Goal: Information Seeking & Learning: Learn about a topic

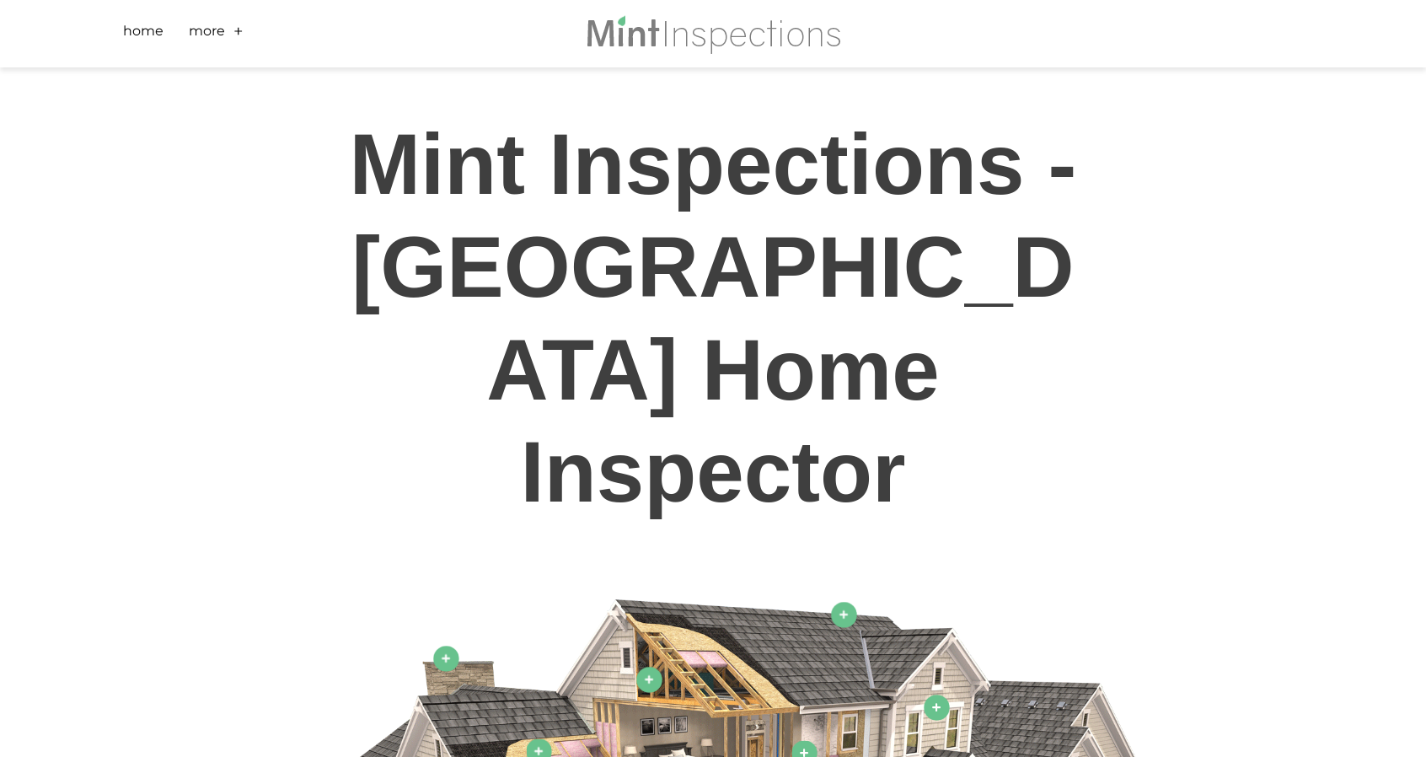
scroll to position [759, 0]
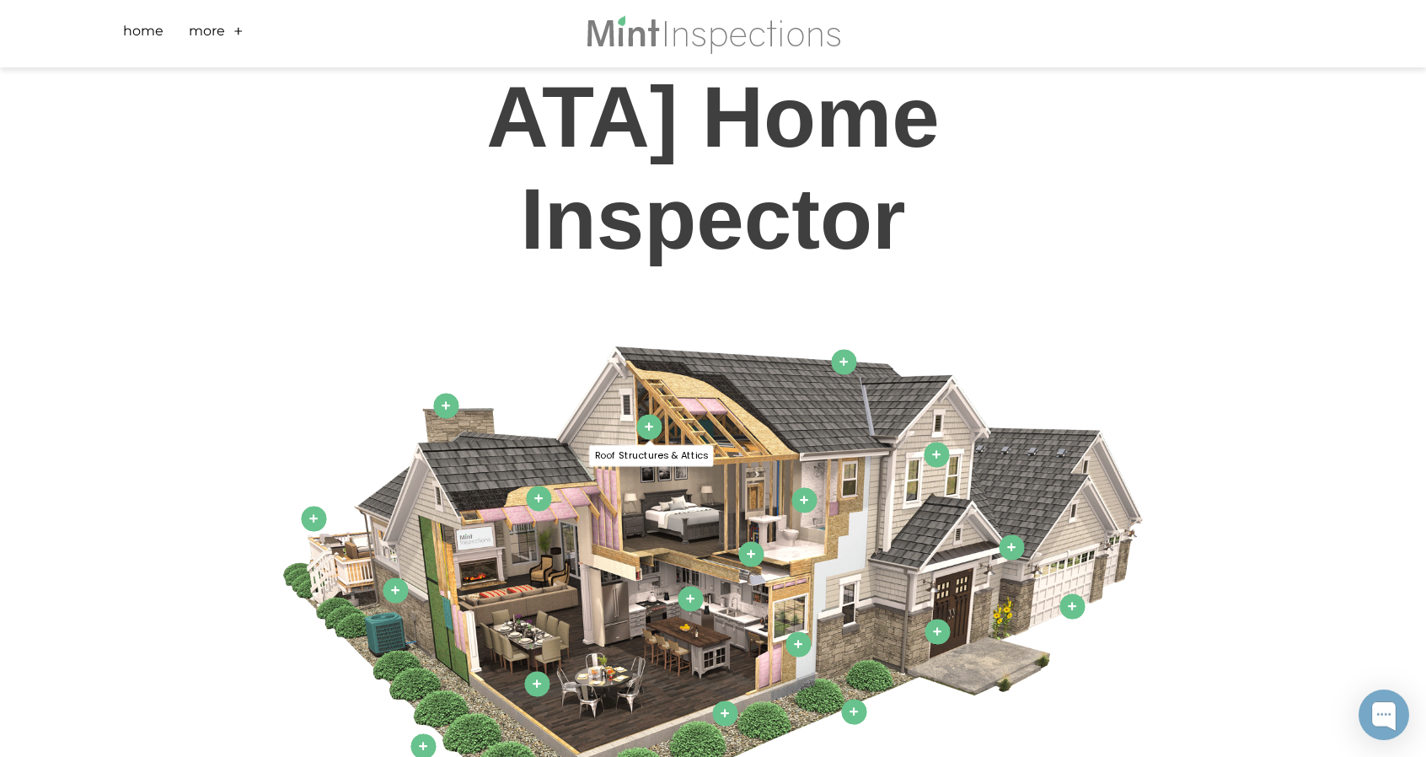
click at [649, 414] on link "Roof Structures & Attics" at bounding box center [649, 426] width 24 height 24
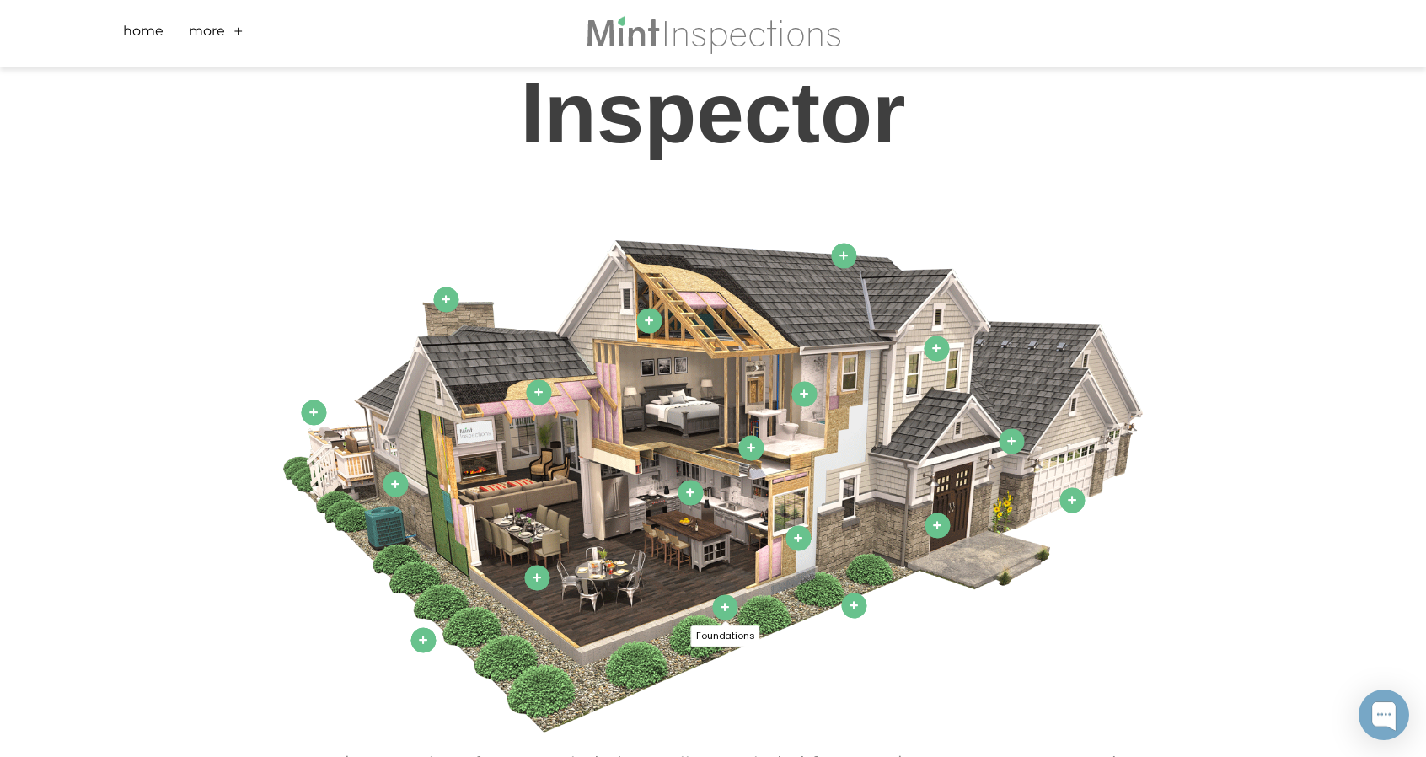
scroll to position [843, 0]
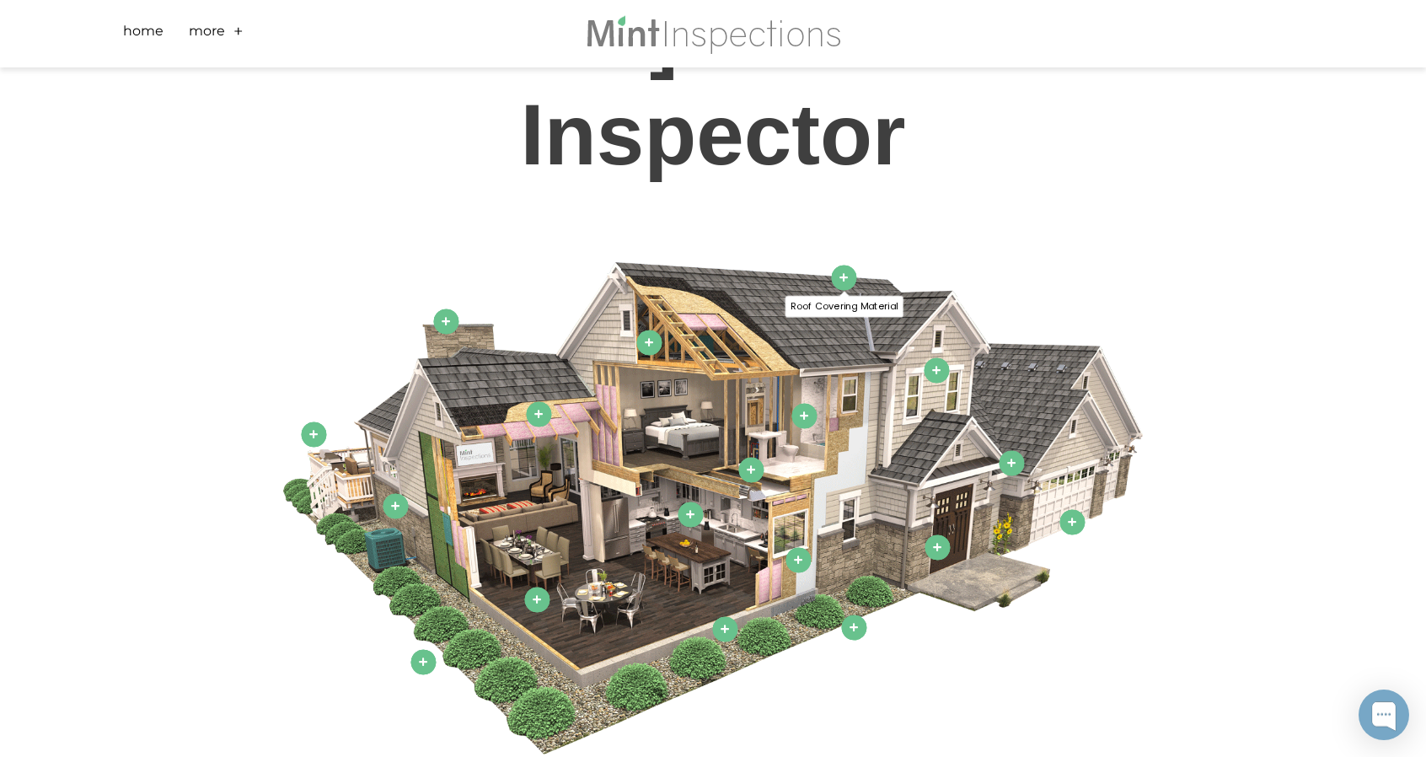
click at [848, 265] on link "Roof Covering Material" at bounding box center [844, 277] width 24 height 24
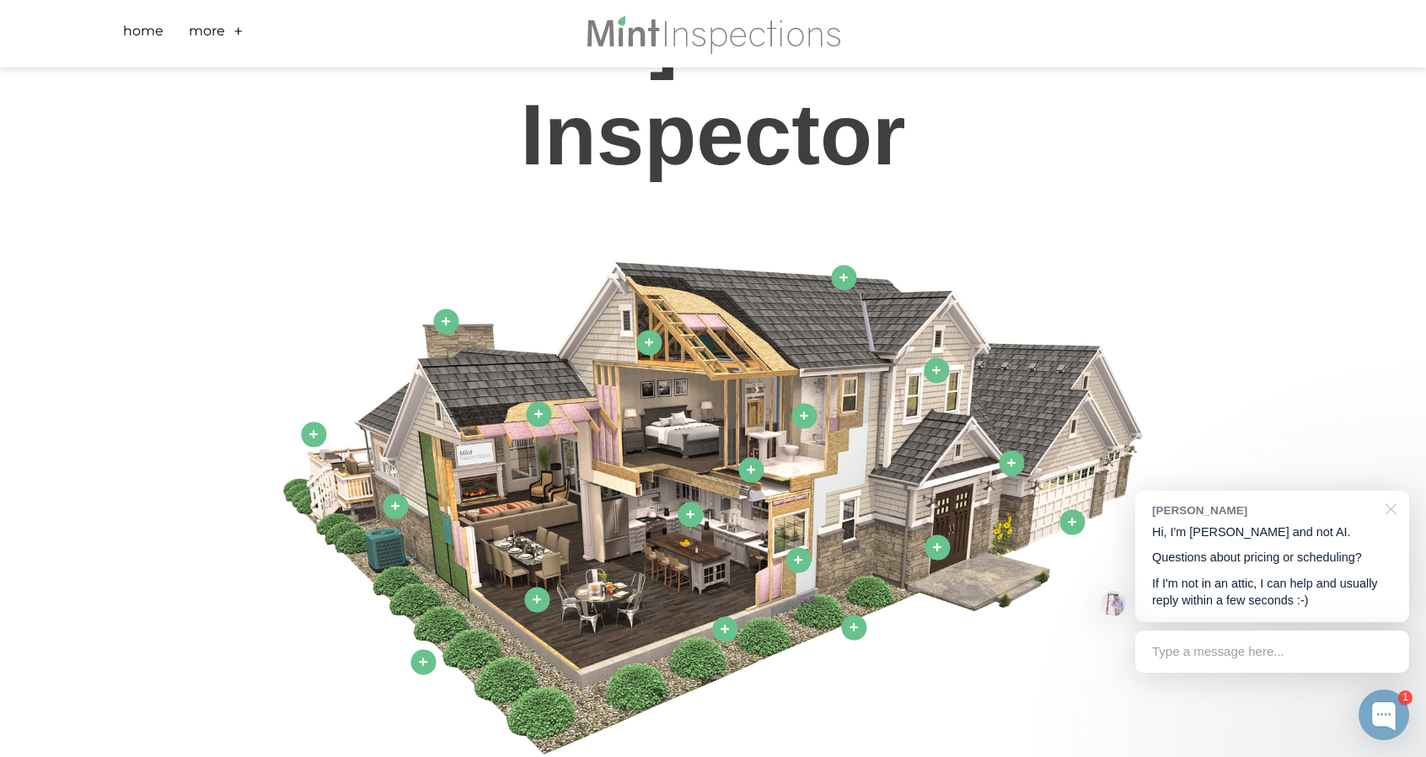
click at [1392, 506] on div at bounding box center [1388, 508] width 42 height 35
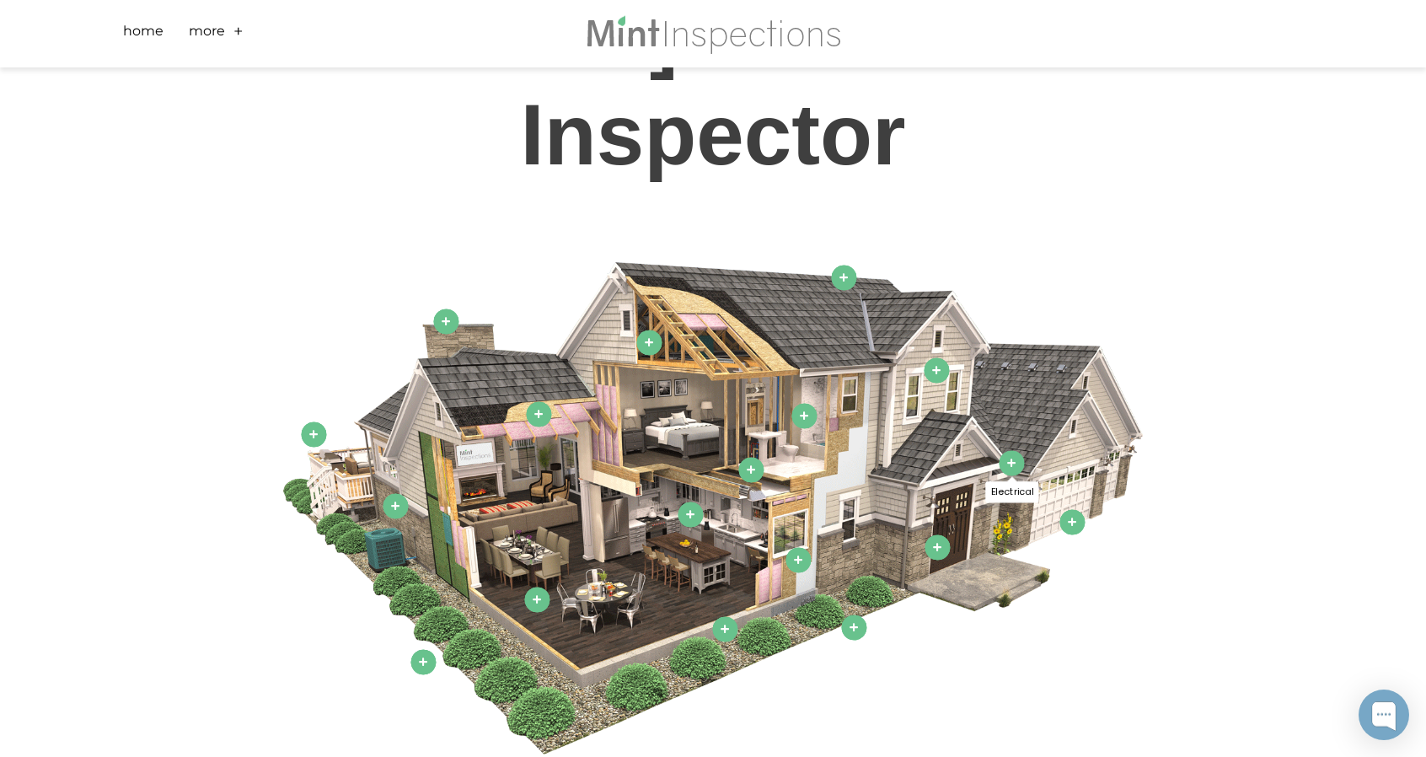
click at [1011, 458] on icon at bounding box center [1011, 462] width 9 height 9
click at [1076, 517] on icon at bounding box center [1072, 521] width 9 height 9
click at [936, 543] on icon at bounding box center [937, 547] width 9 height 9
click at [846, 615] on link "Grading & Drainage" at bounding box center [854, 627] width 24 height 24
click at [715, 616] on link "Foundations" at bounding box center [725, 628] width 24 height 24
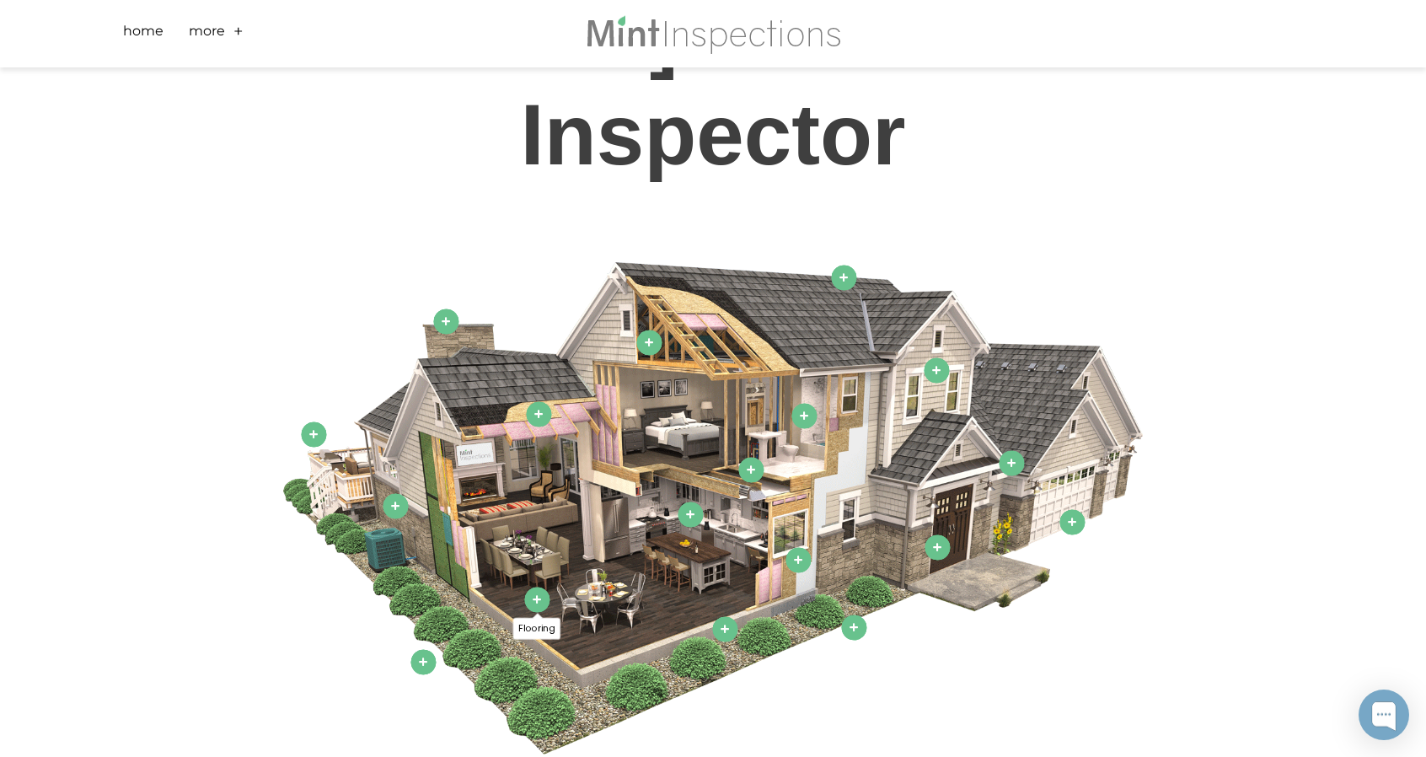
click at [530, 587] on link "Flooring" at bounding box center [537, 599] width 24 height 24
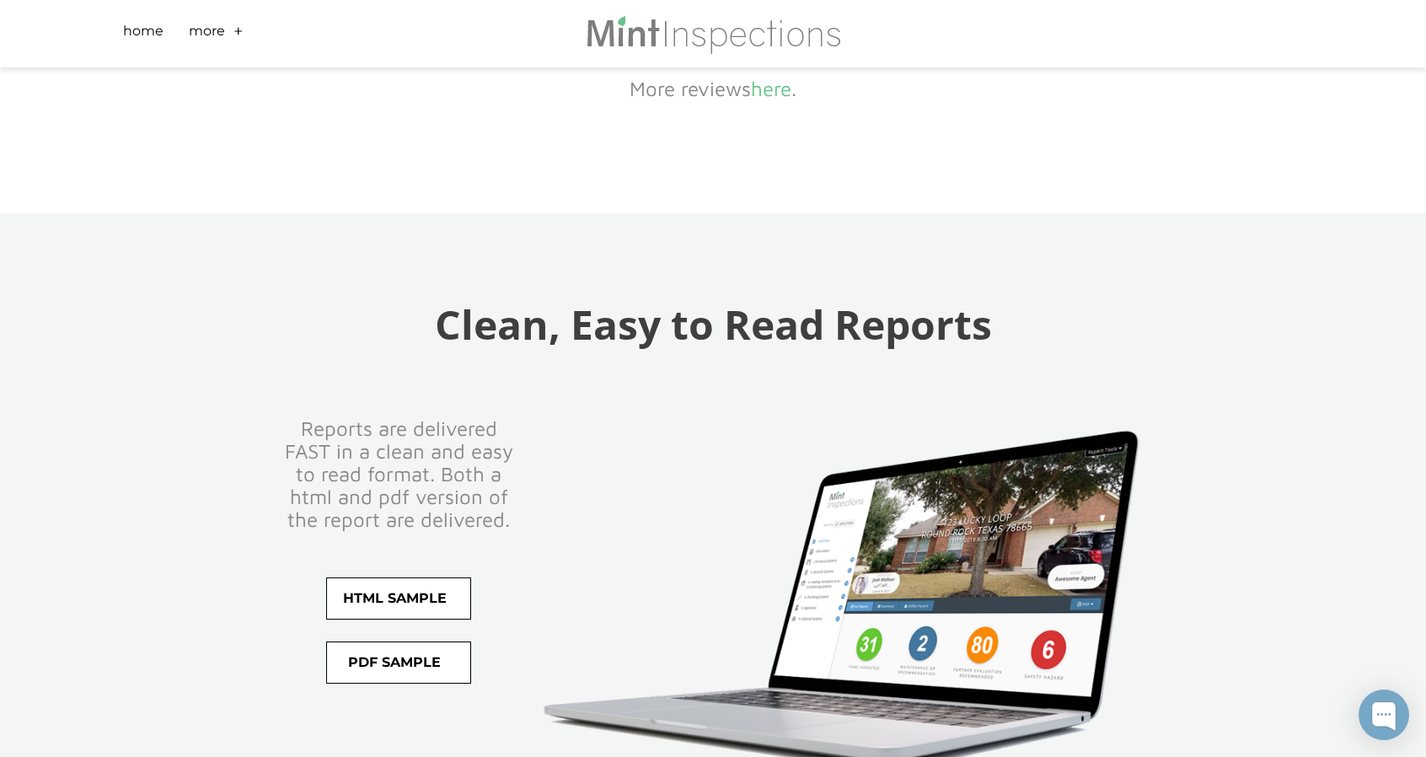
scroll to position [3203, 0]
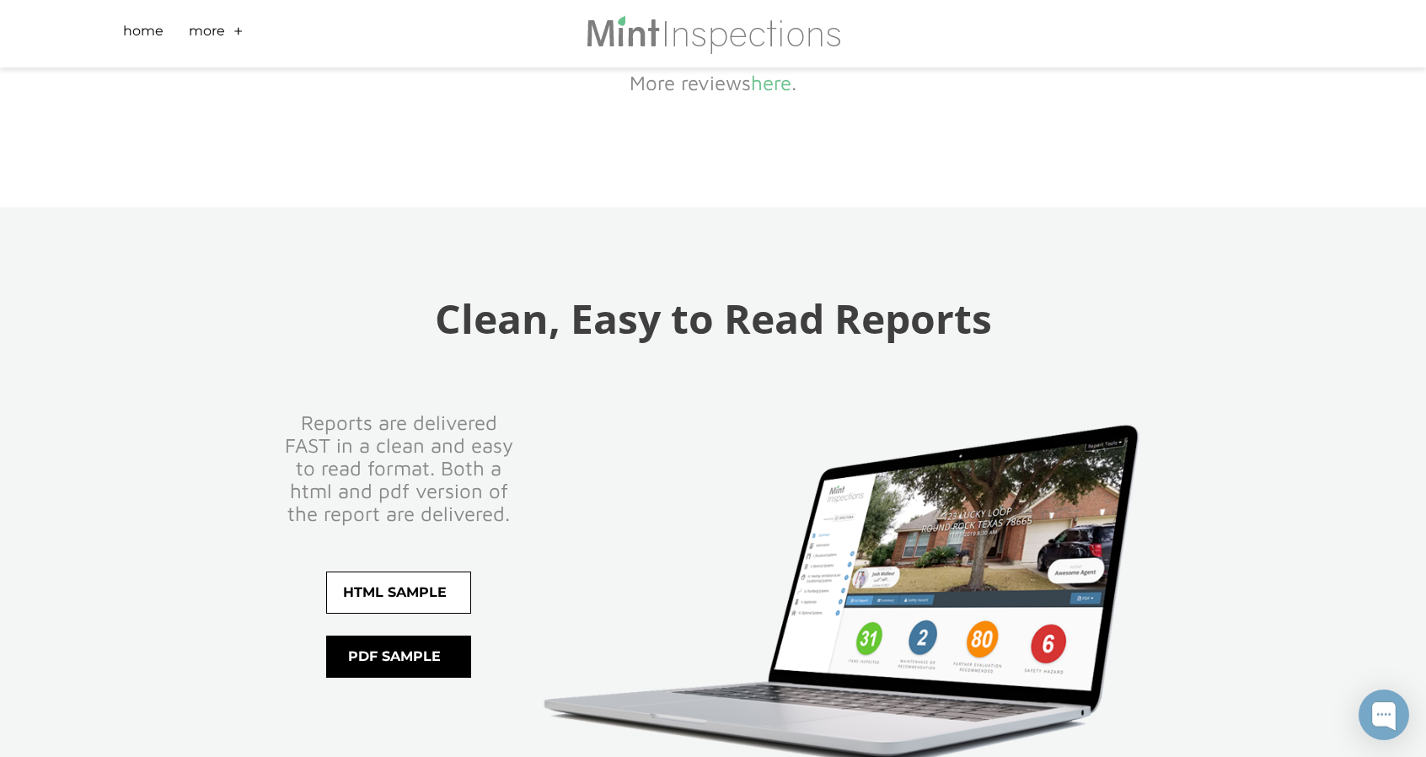
click at [430, 636] on span "pdf sample" at bounding box center [398, 656] width 143 height 40
